Goal: Find specific page/section: Find specific page/section

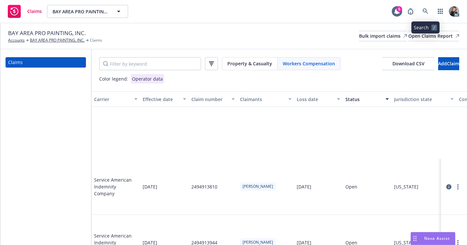
scroll to position [95, 412]
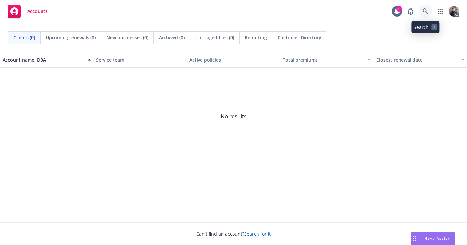
click at [424, 10] on icon at bounding box center [426, 11] width 6 height 6
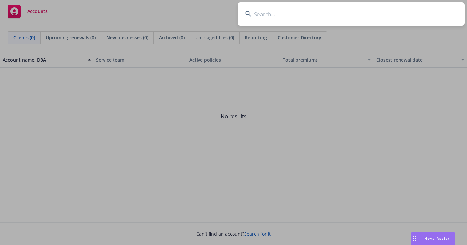
click at [332, 12] on input at bounding box center [351, 13] width 227 height 23
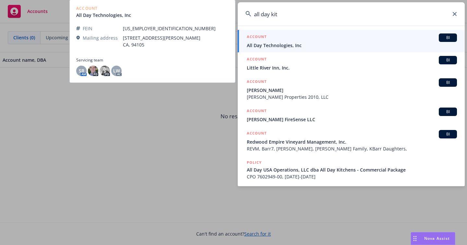
type input "all day kit"
click at [300, 43] on span "All Day Technologies, Inc" at bounding box center [352, 45] width 210 height 7
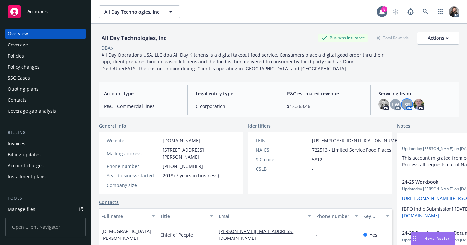
click at [405, 101] on span "SR" at bounding box center [408, 104] width 6 height 7
